Goal: Task Accomplishment & Management: Manage account settings

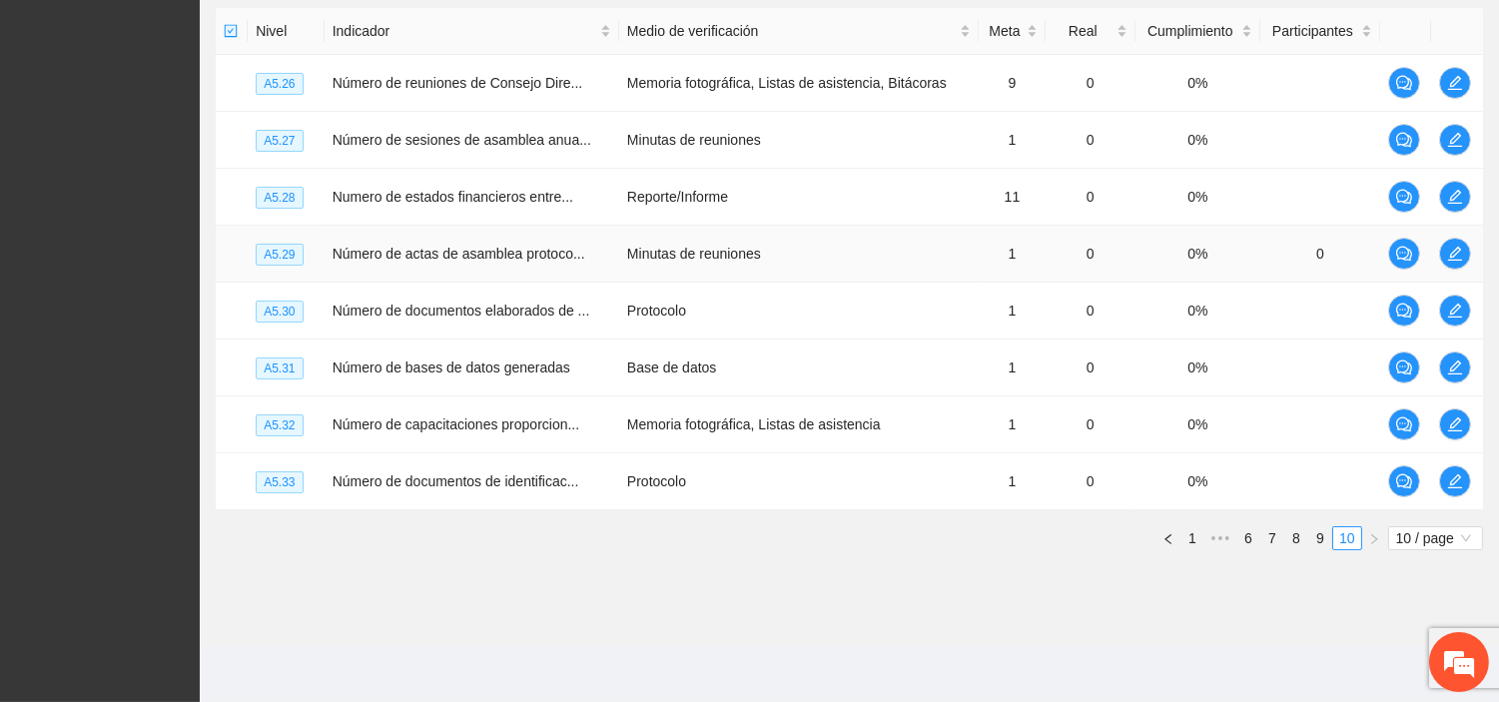
scroll to position [1106, 0]
click at [734, 613] on section "Monitoreo técnico Asistentes Beneficiarios Asistencias Objetivos y actividades …" at bounding box center [849, 120] width 1299 height 1052
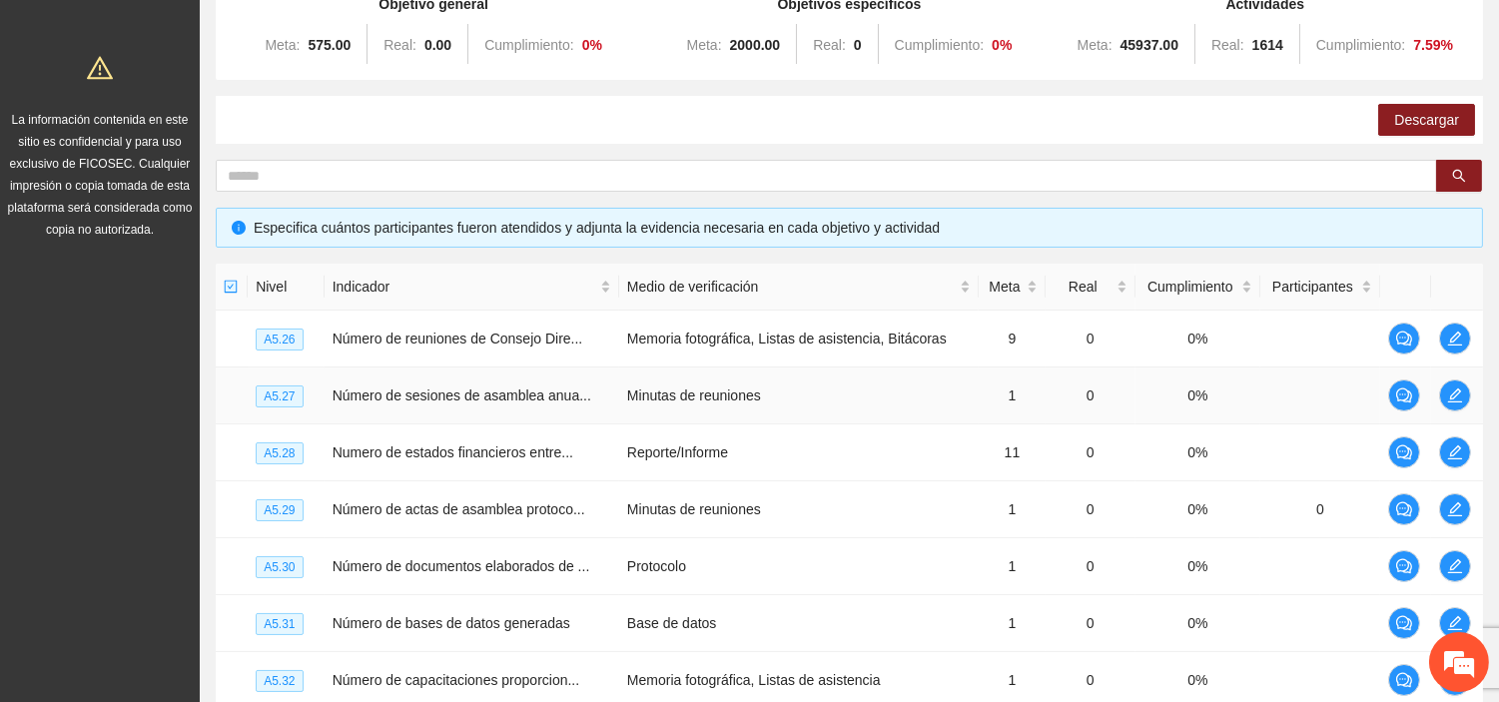
scroll to position [0, 0]
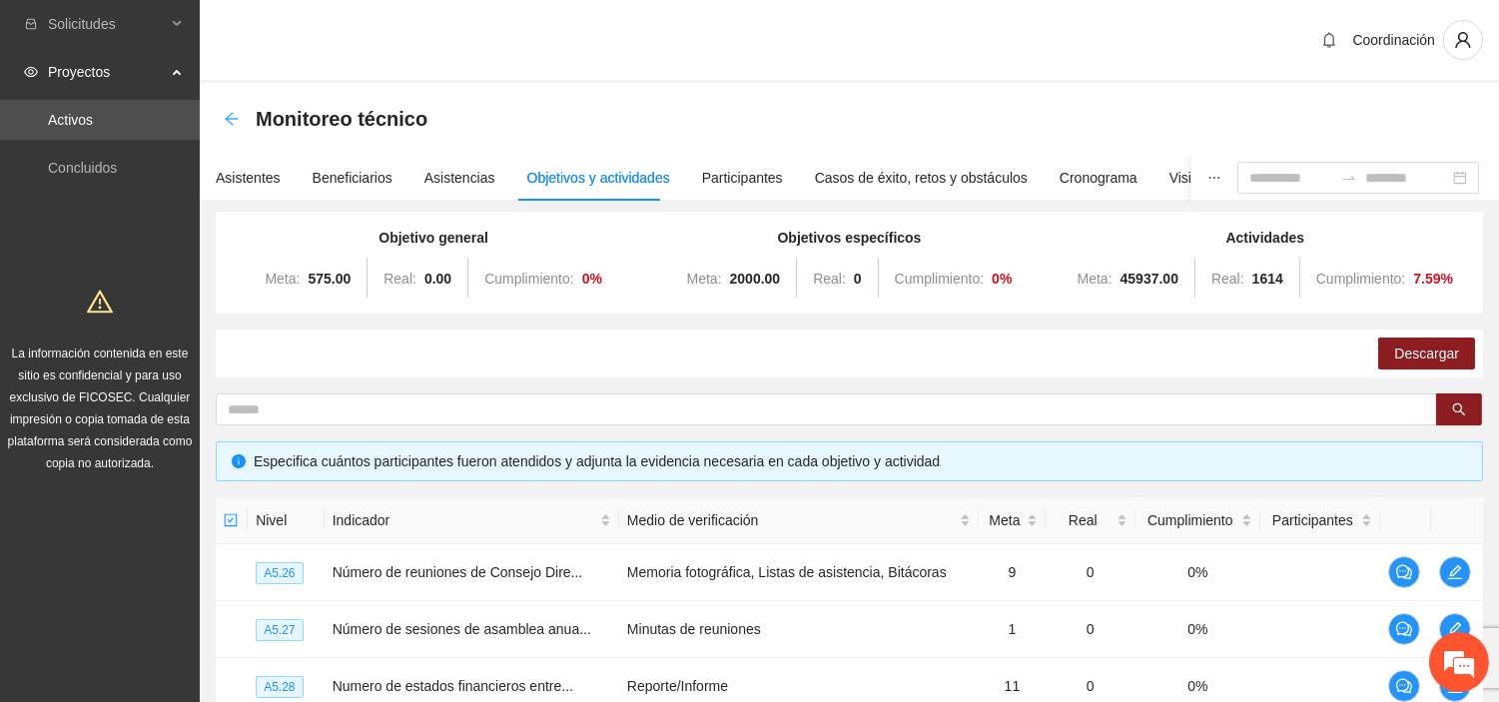
click at [226, 120] on icon "arrow-left" at bounding box center [232, 119] width 16 height 16
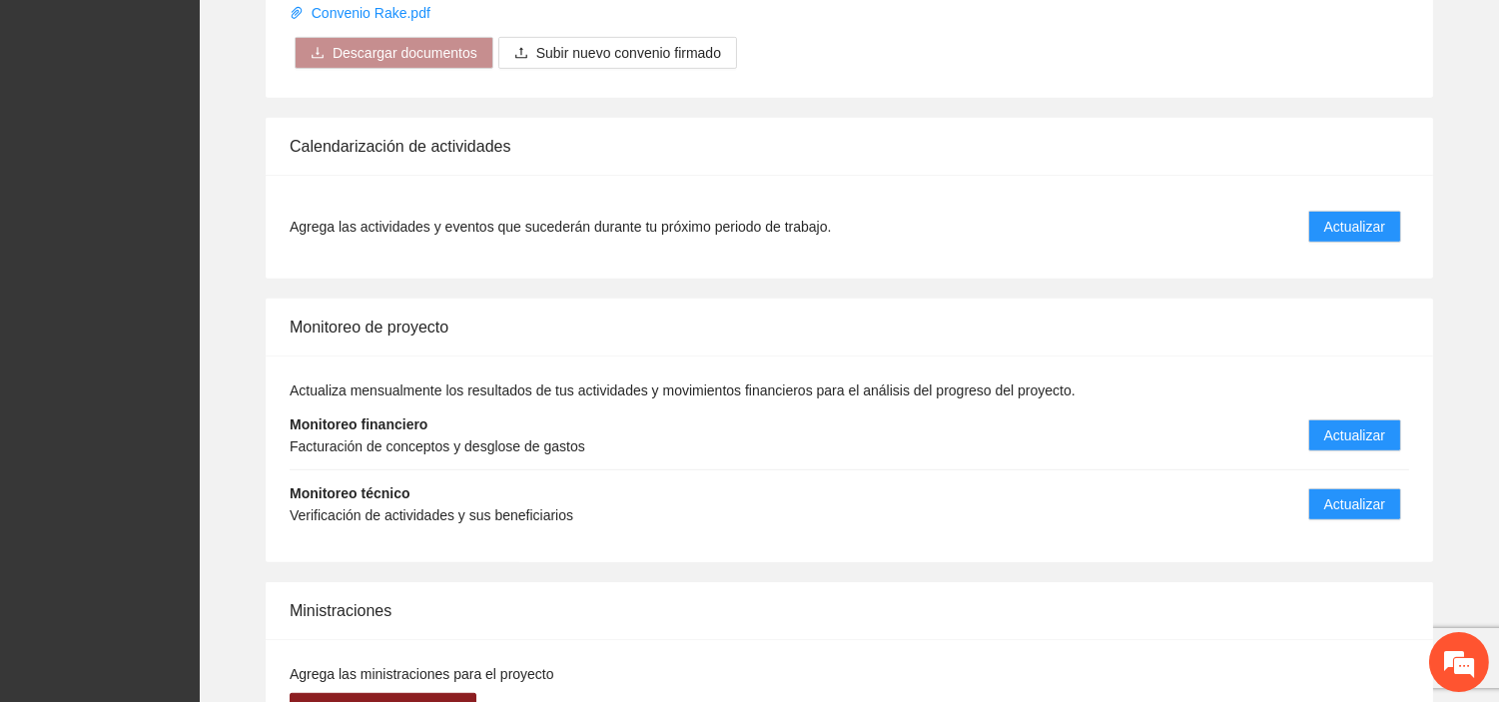
scroll to position [1983, 0]
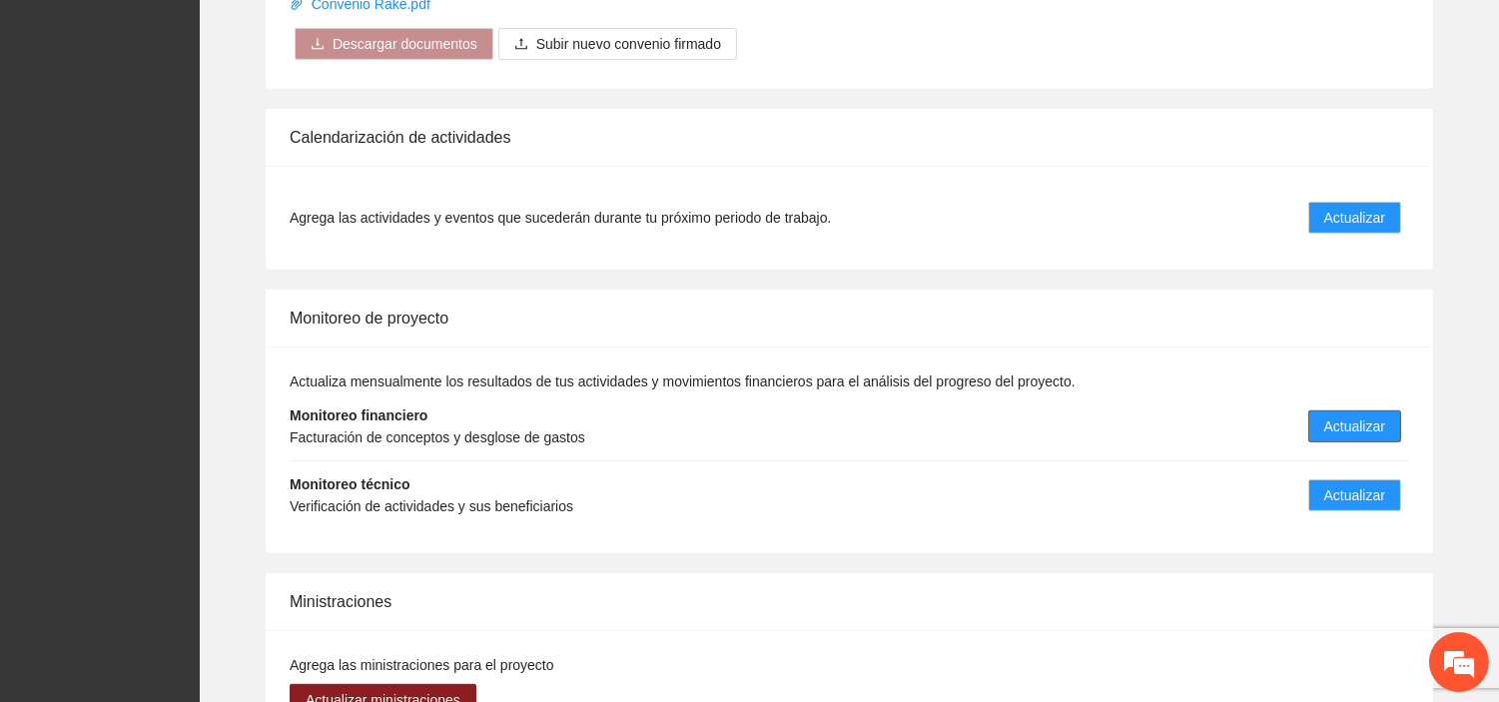
click at [1355, 410] on button "Actualizar" at bounding box center [1354, 426] width 93 height 32
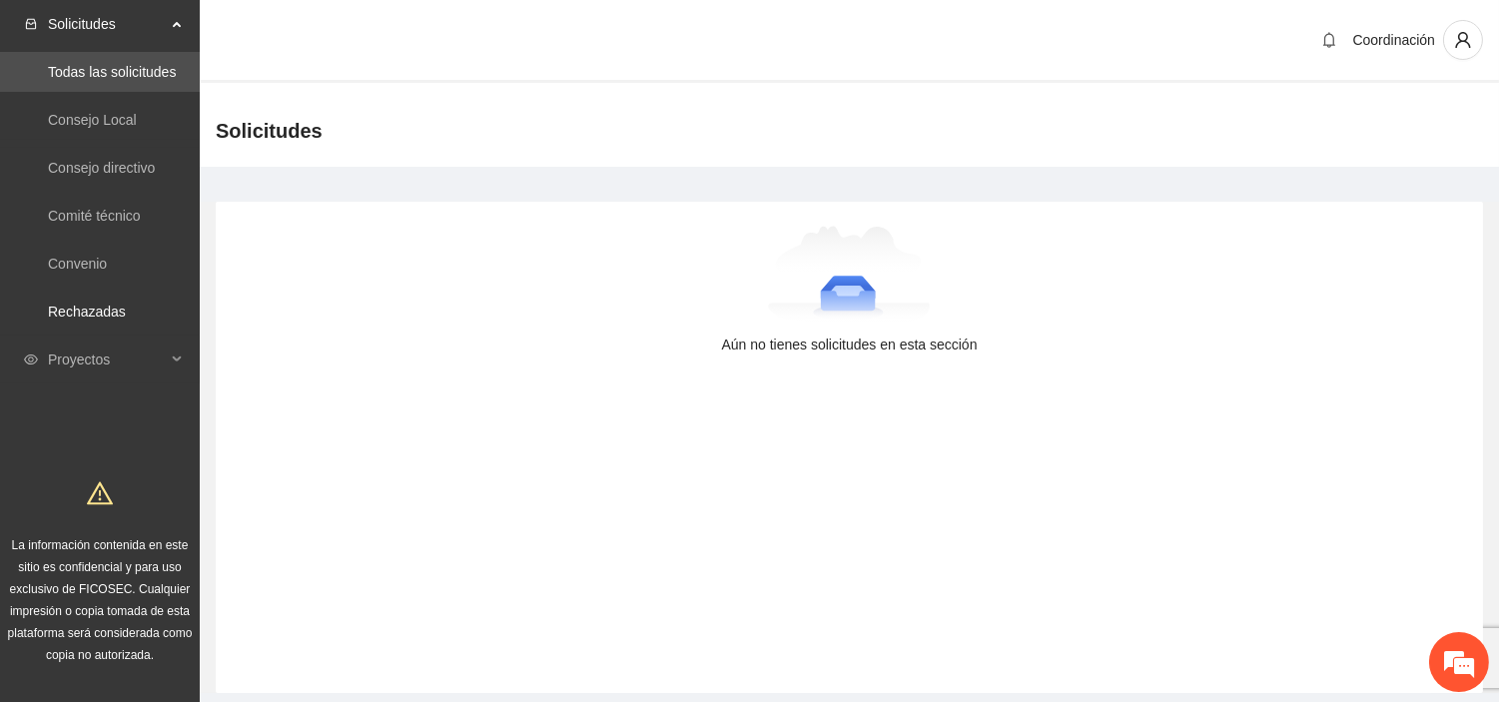
click at [151, 332] on ul "Todas las solicitudes Consejo Local Consejo directivo Comité técnico Convenio R…" at bounding box center [100, 192] width 200 height 288
click at [128, 359] on span "Proyectos" at bounding box center [107, 360] width 118 height 40
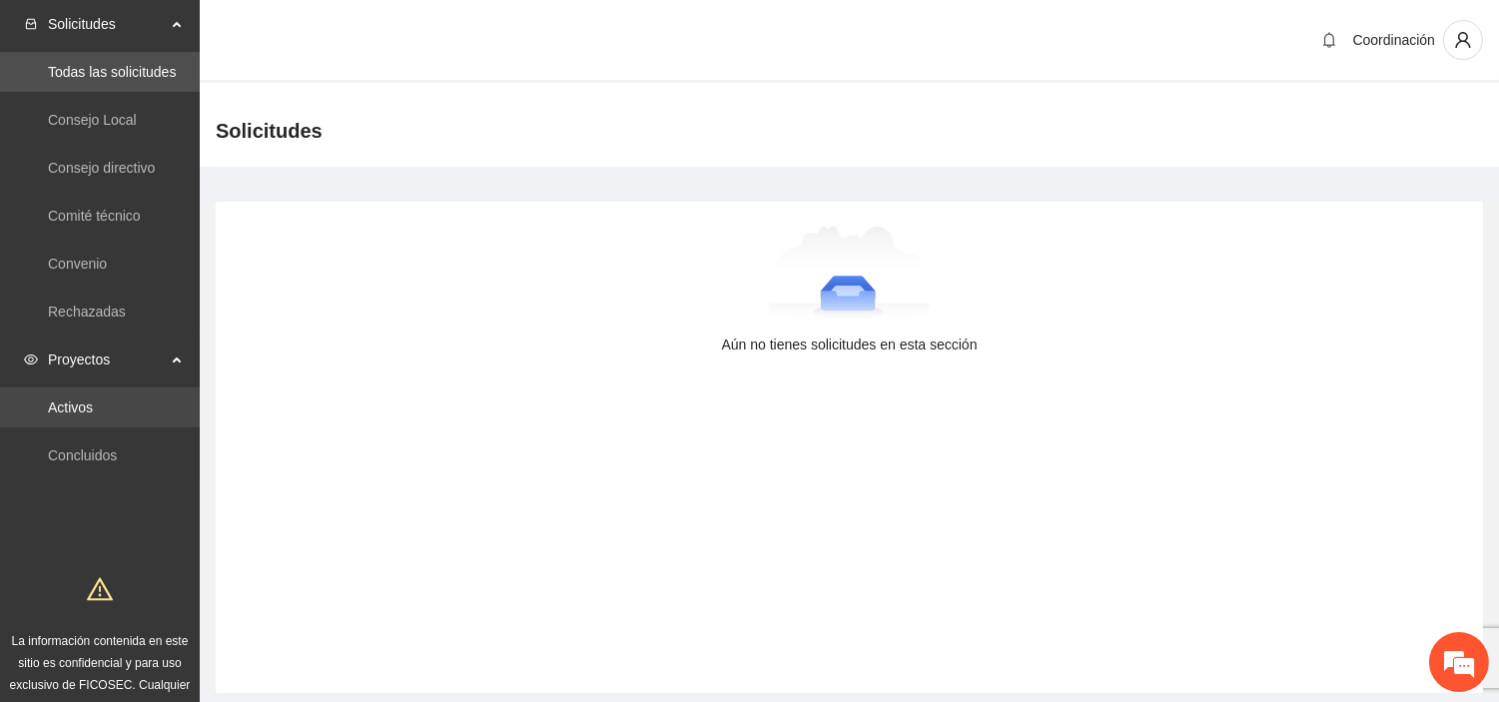
click at [83, 405] on link "Activos" at bounding box center [70, 407] width 45 height 16
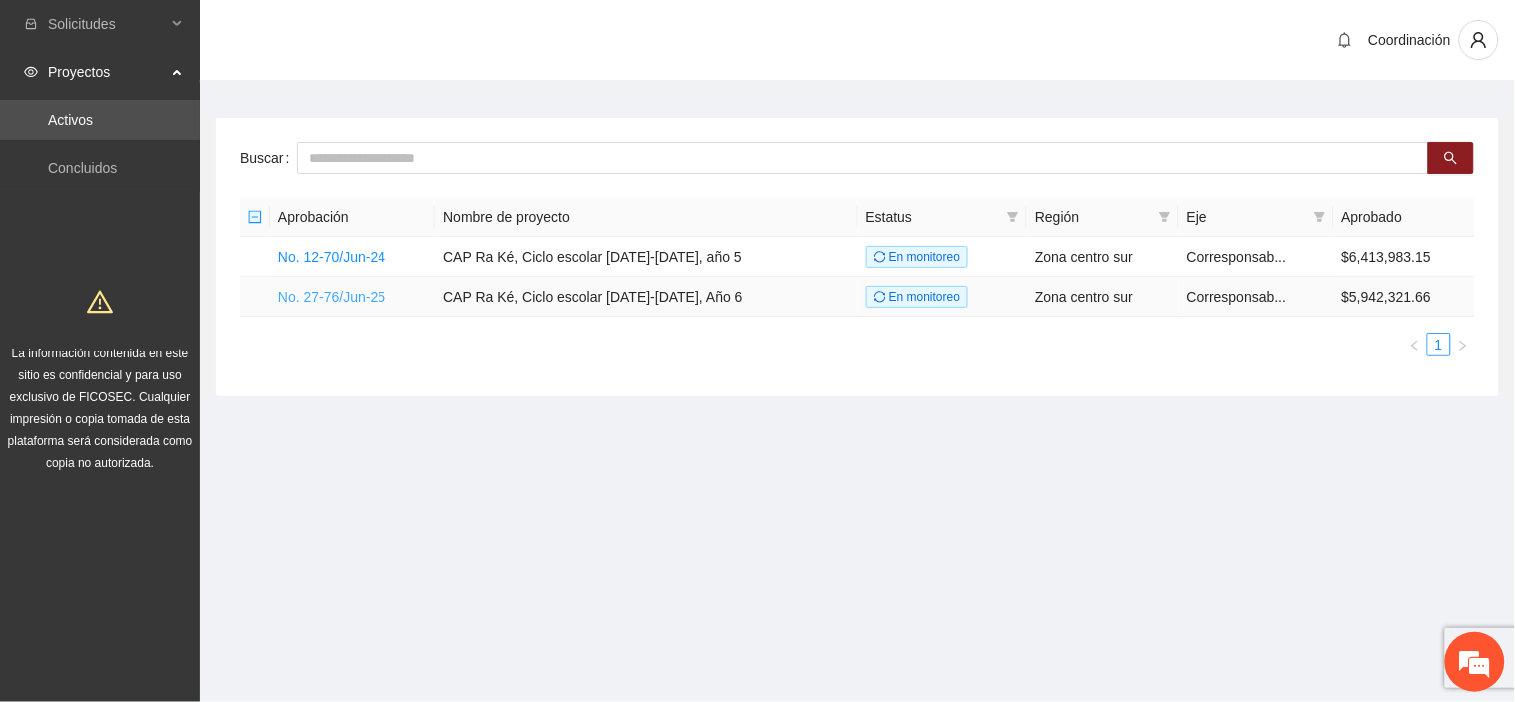
click at [314, 291] on link "No. 27-76/Jun-25" at bounding box center [332, 297] width 108 height 16
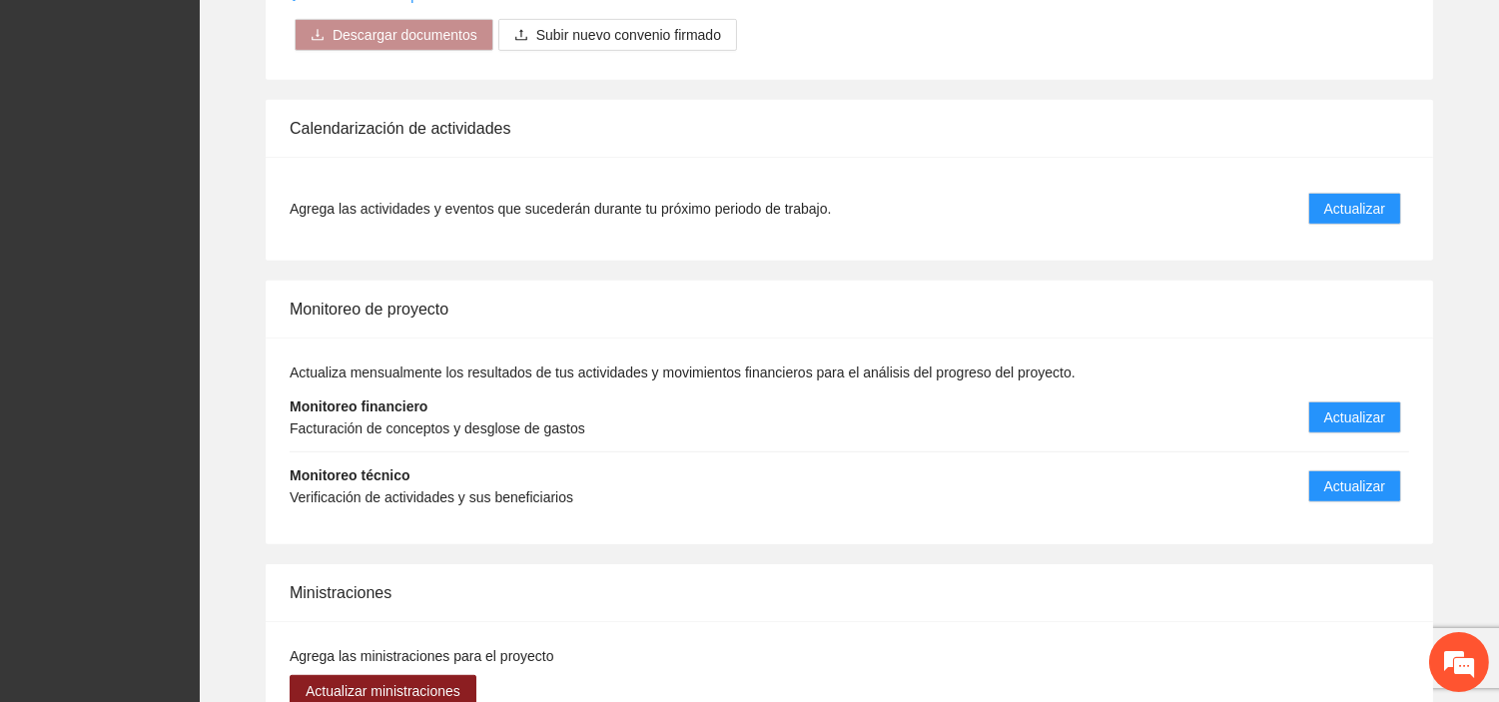
scroll to position [1997, 0]
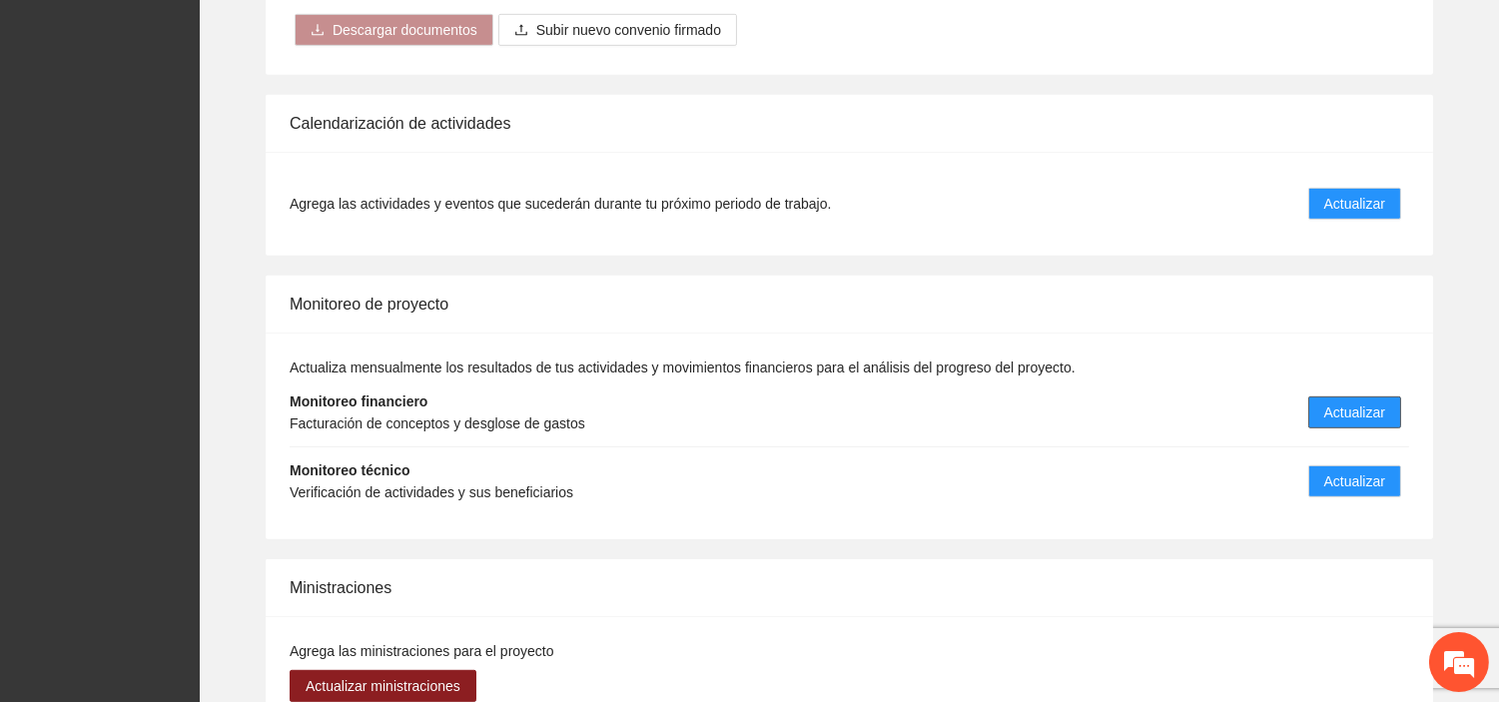
click at [1348, 401] on span "Actualizar" at bounding box center [1354, 412] width 61 height 22
click at [1346, 401] on span "Actualizar" at bounding box center [1354, 412] width 61 height 22
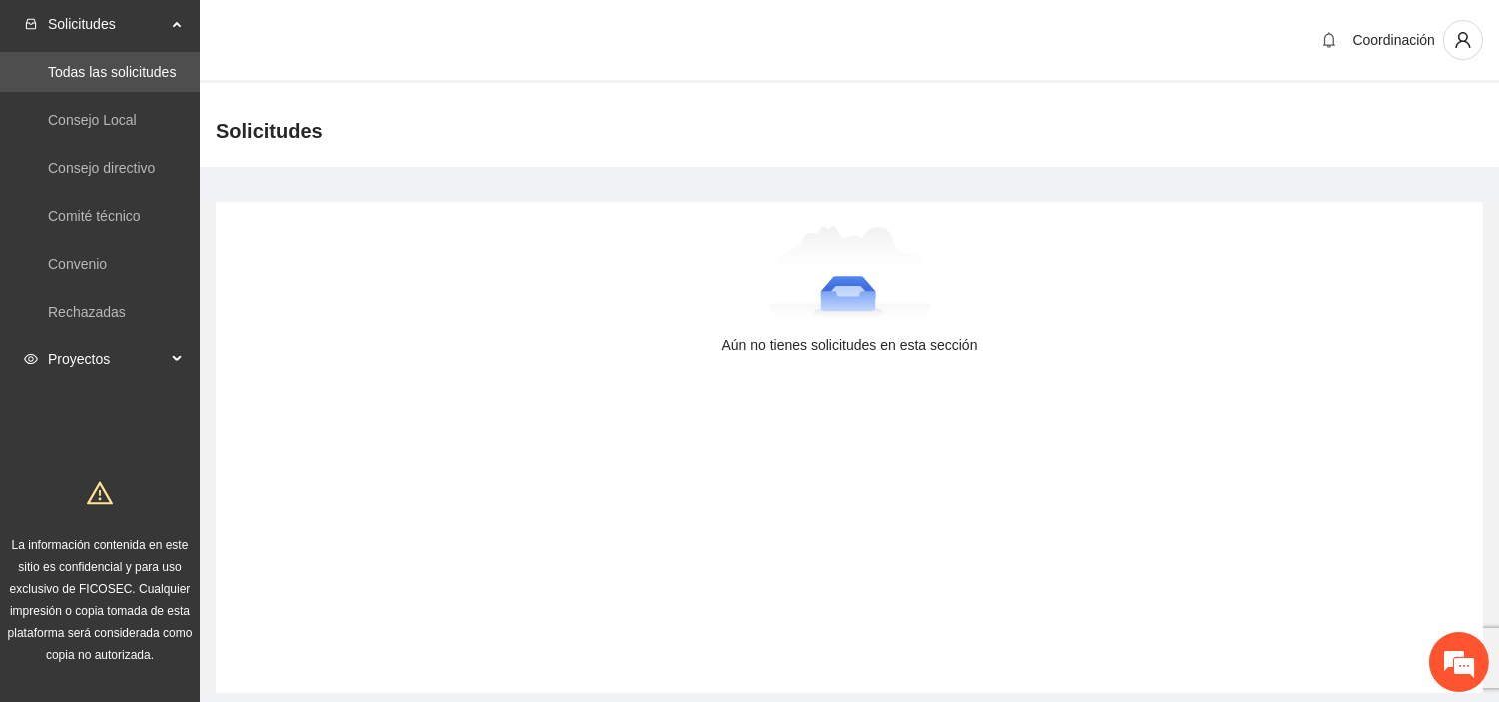
click at [106, 365] on span "Proyectos" at bounding box center [107, 360] width 118 height 40
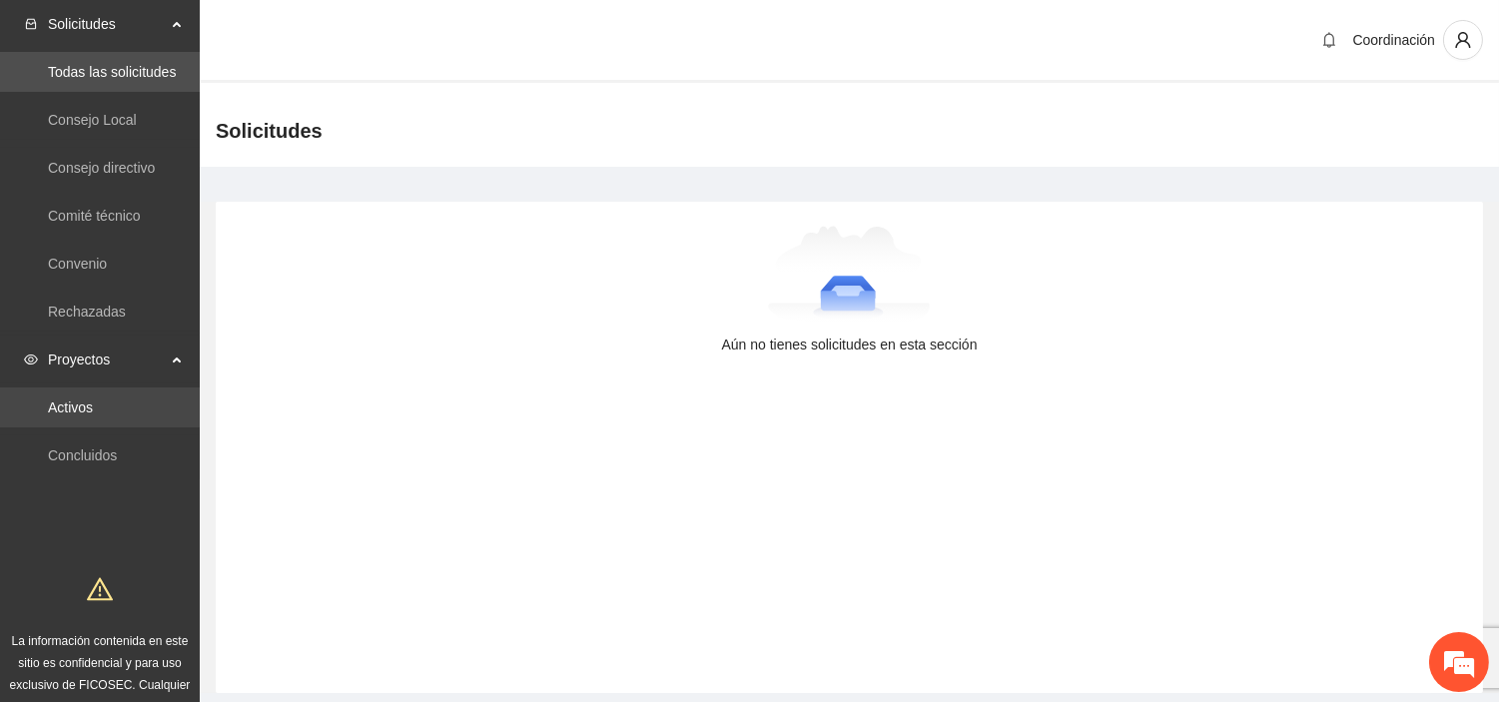
click at [67, 403] on link "Activos" at bounding box center [70, 407] width 45 height 16
